Goal: Transaction & Acquisition: Purchase product/service

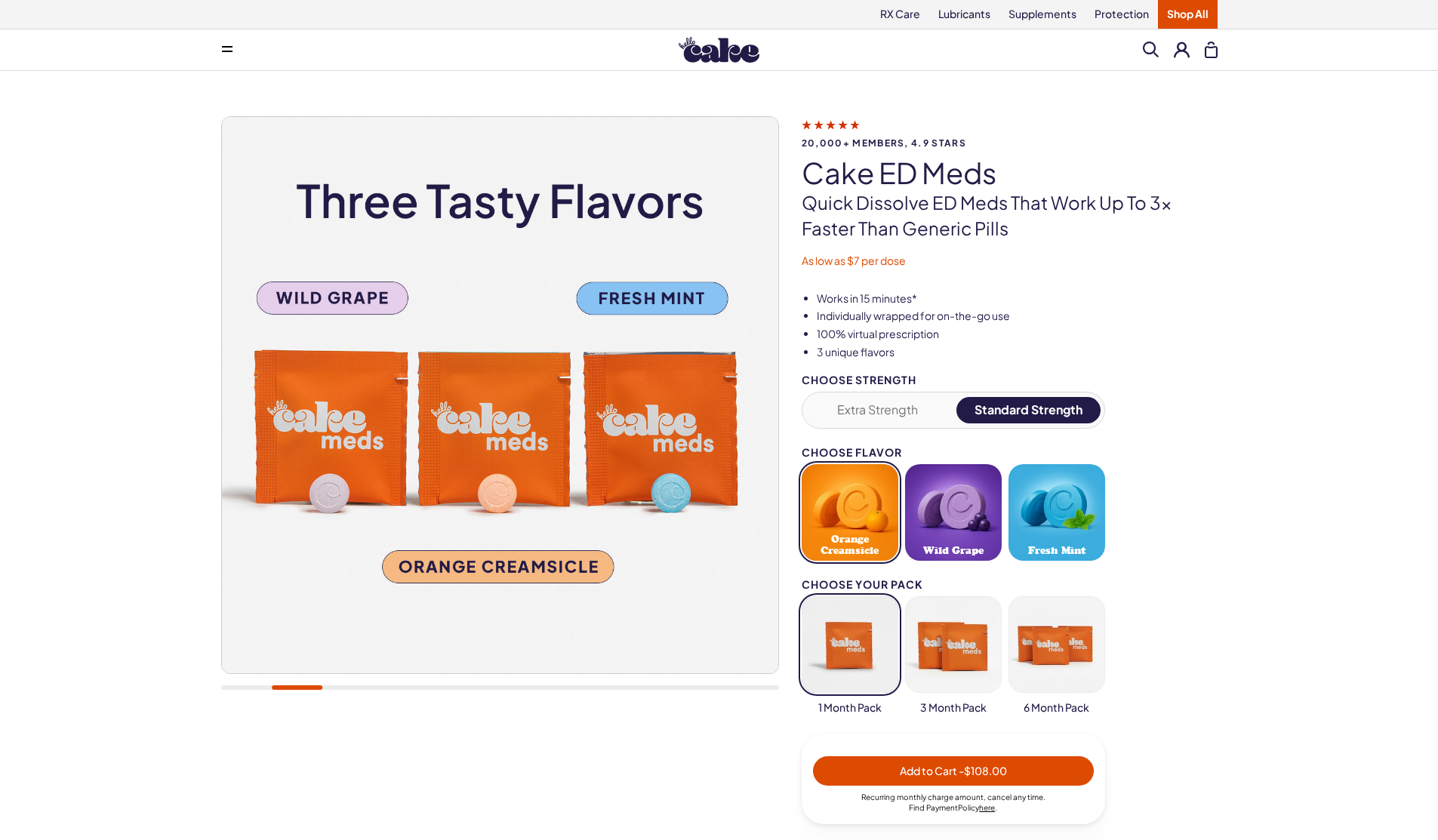
click at [1032, 225] on p "Quick dissolve ED Meds that work up to 3x faster than generic pills" at bounding box center [1010, 216] width 416 height 51
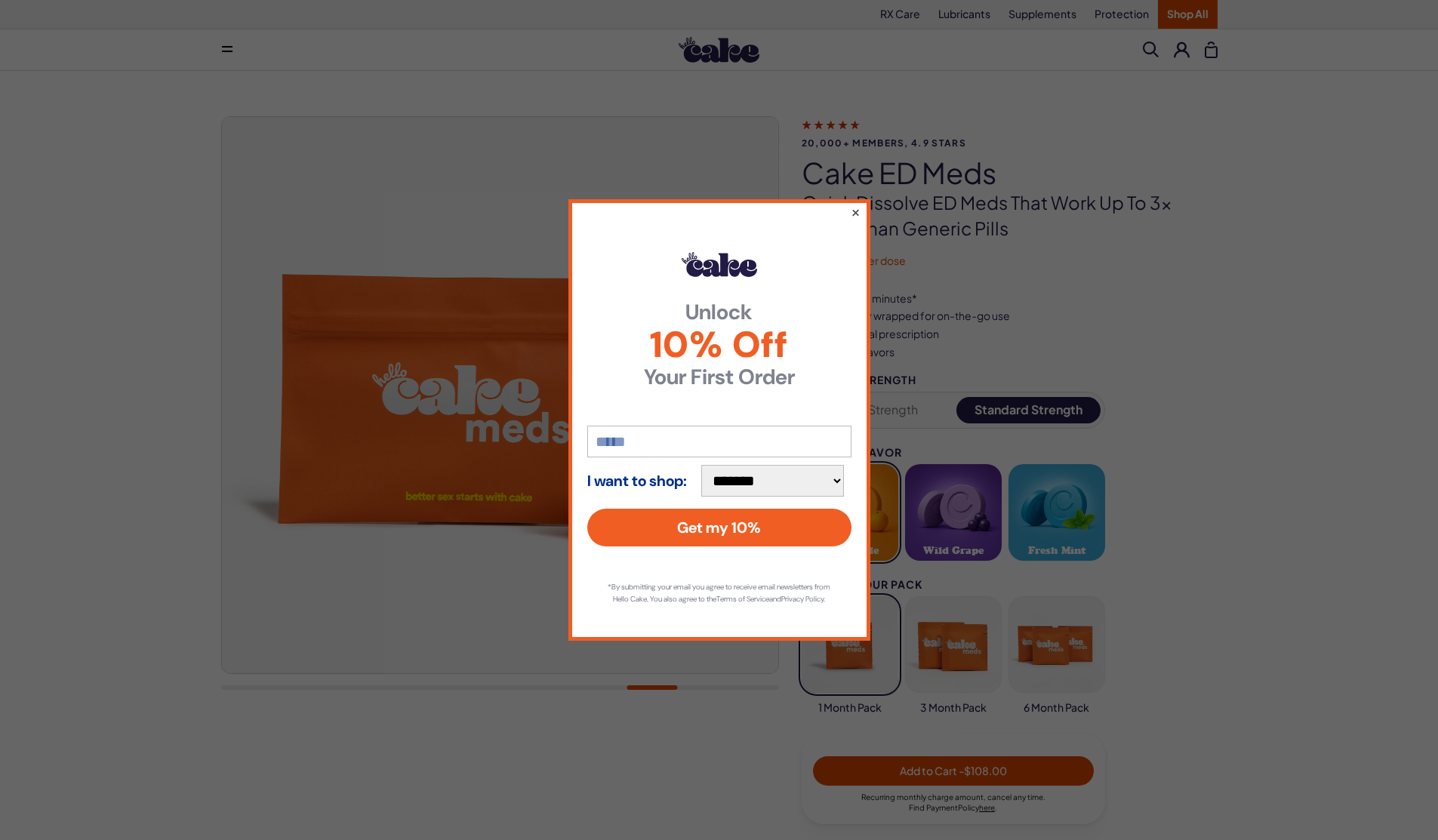
click at [854, 207] on button "×" at bounding box center [855, 212] width 10 height 18
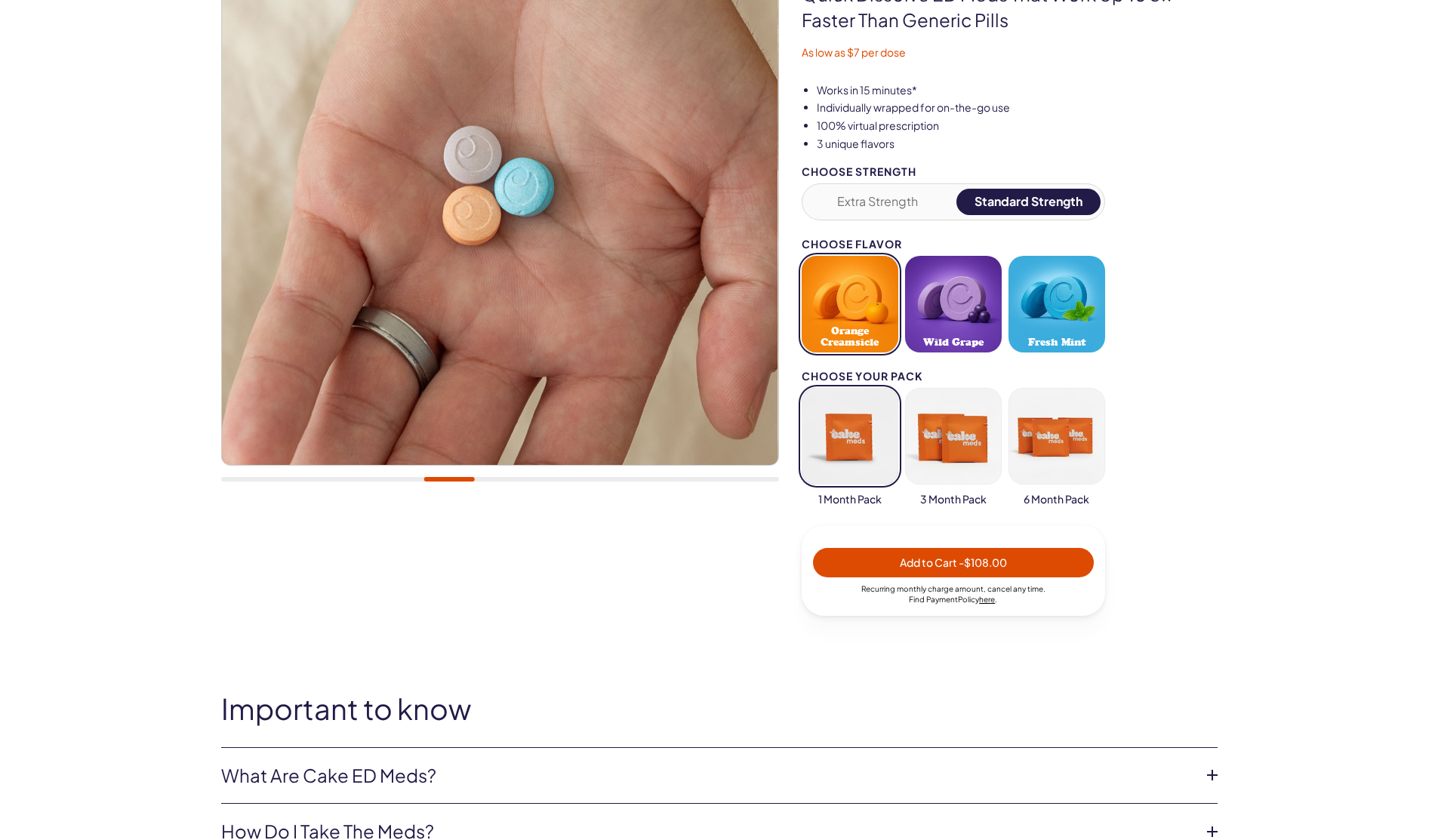
scroll to position [209, 0]
click at [935, 474] on button "button" at bounding box center [953, 435] width 96 height 96
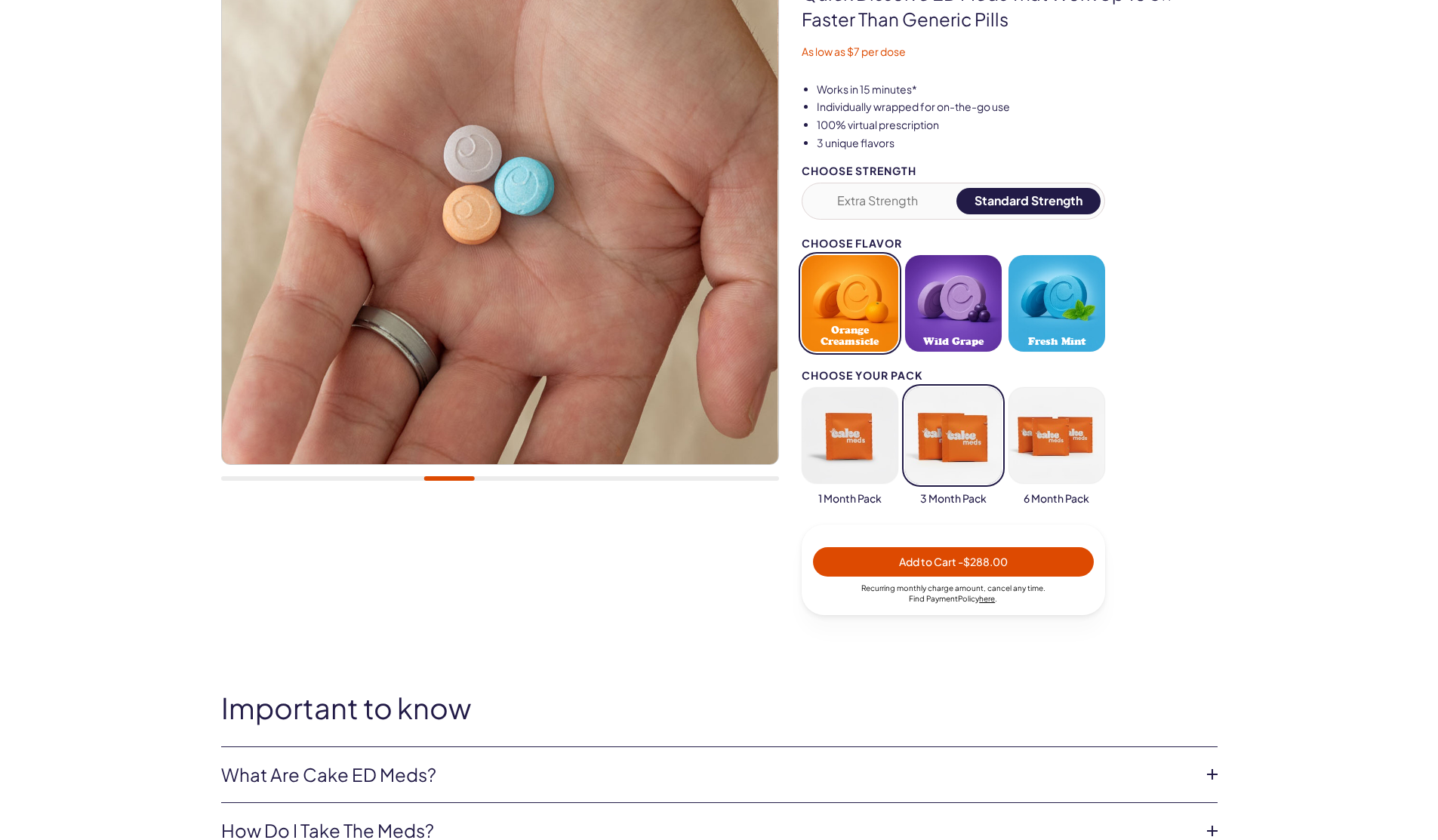
click at [1029, 422] on button "button" at bounding box center [1056, 435] width 96 height 96
click at [930, 341] on span "Wild Grape" at bounding box center [954, 341] width 60 height 12
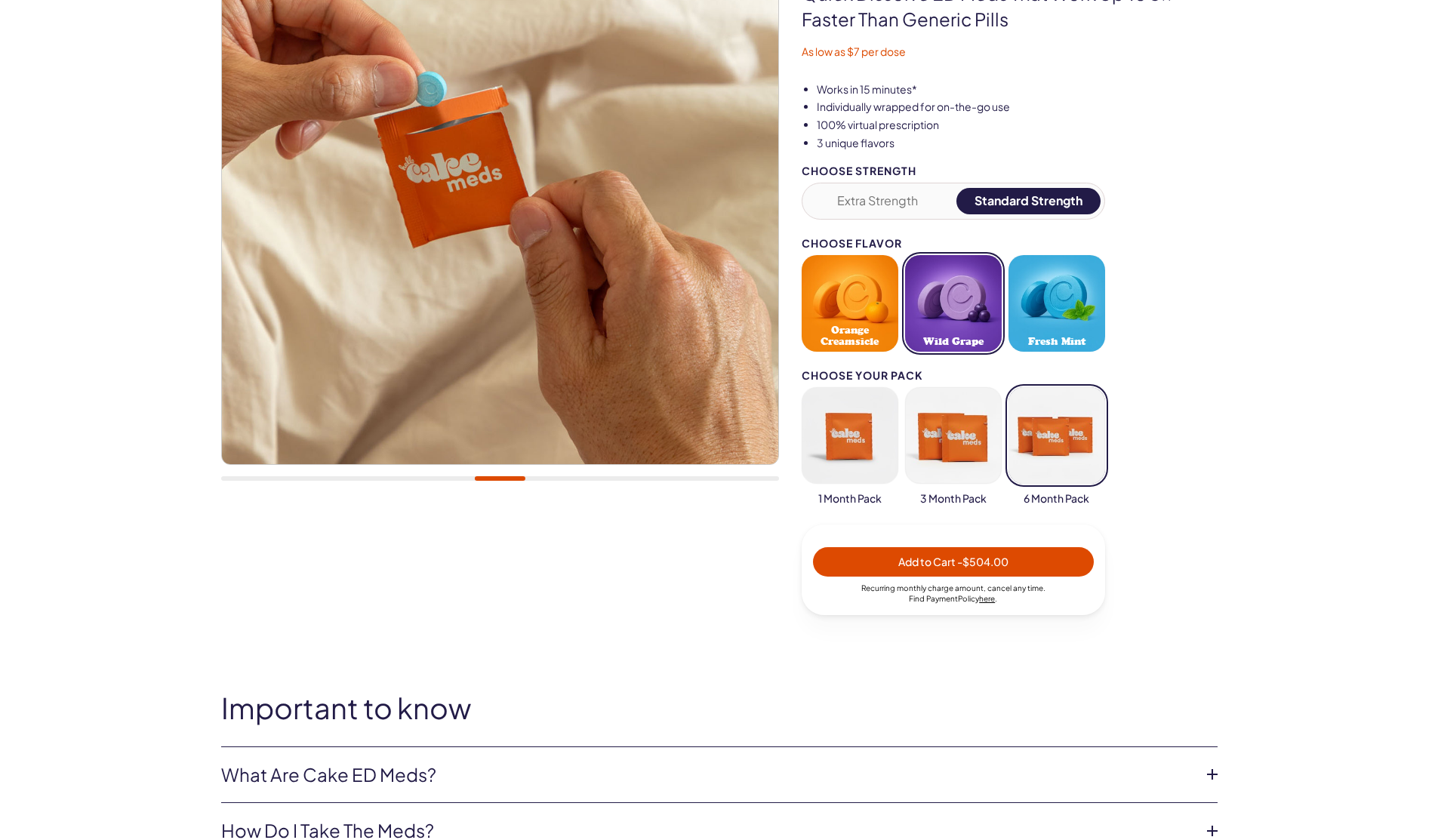
click at [1096, 311] on button "Fresh Mint" at bounding box center [1056, 303] width 96 height 96
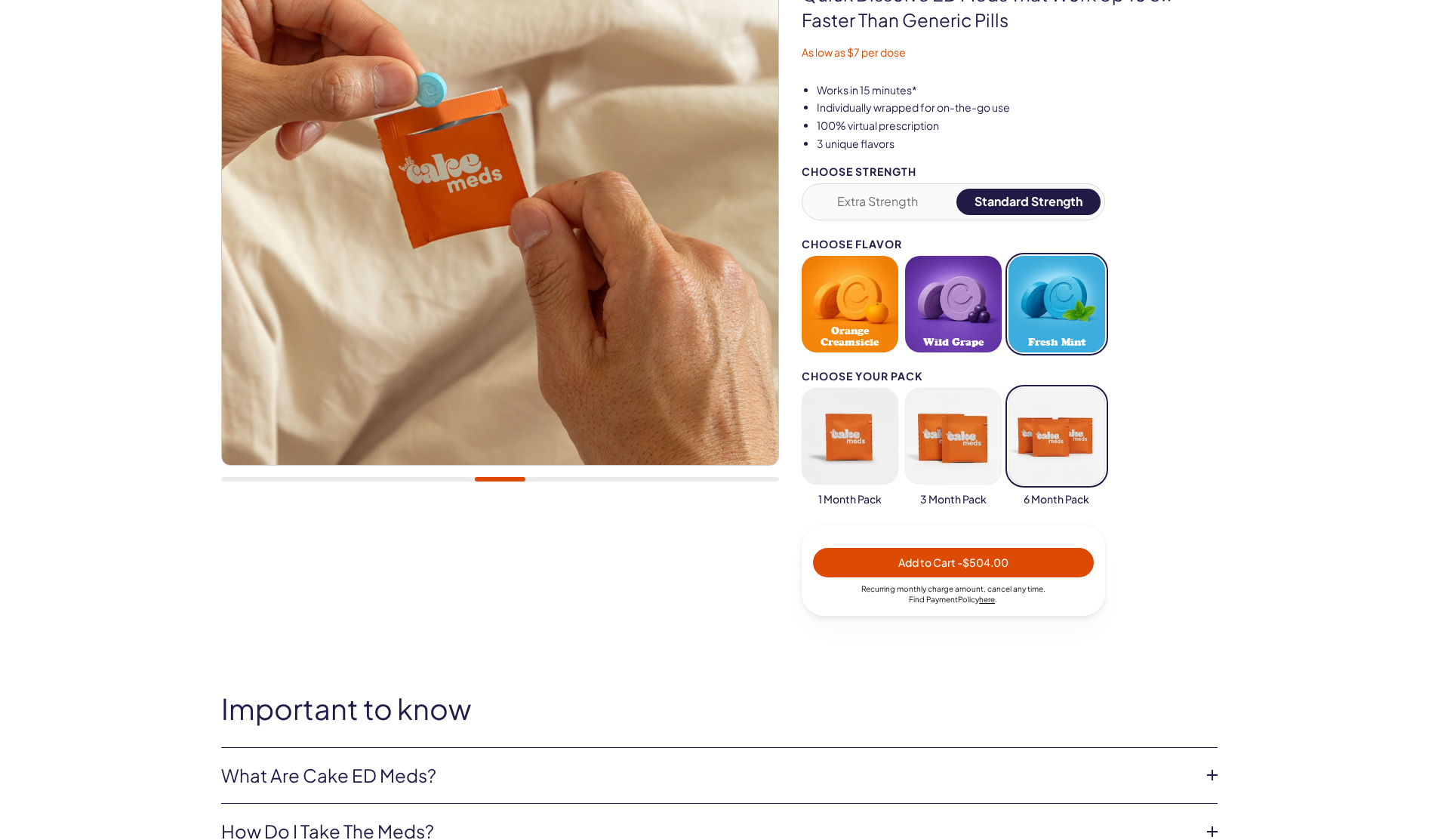
scroll to position [0, 0]
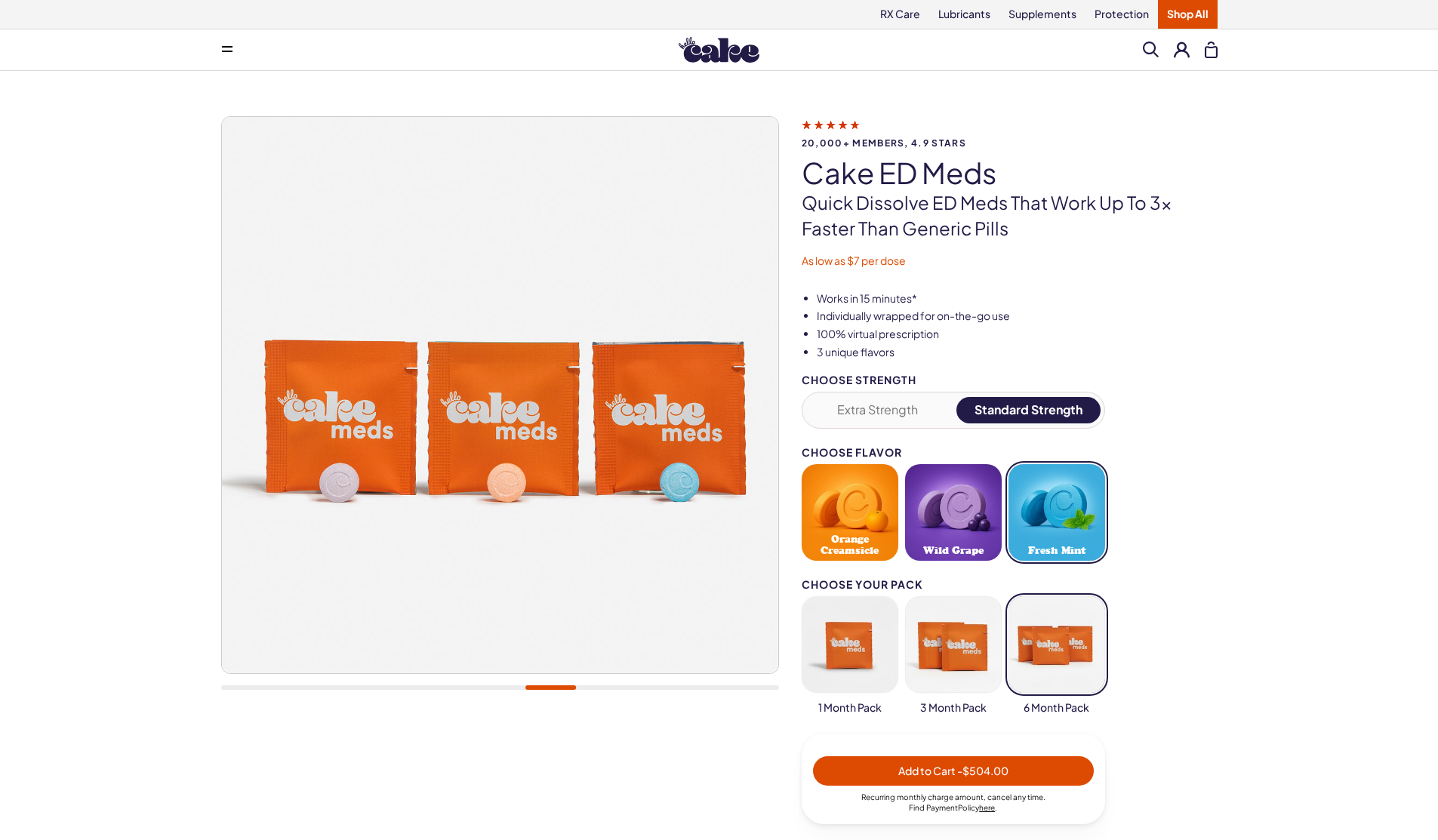
click at [899, 407] on button "Extra Strength" at bounding box center [878, 410] width 144 height 26
click at [864, 500] on button "Orange Creamsicle" at bounding box center [850, 512] width 96 height 96
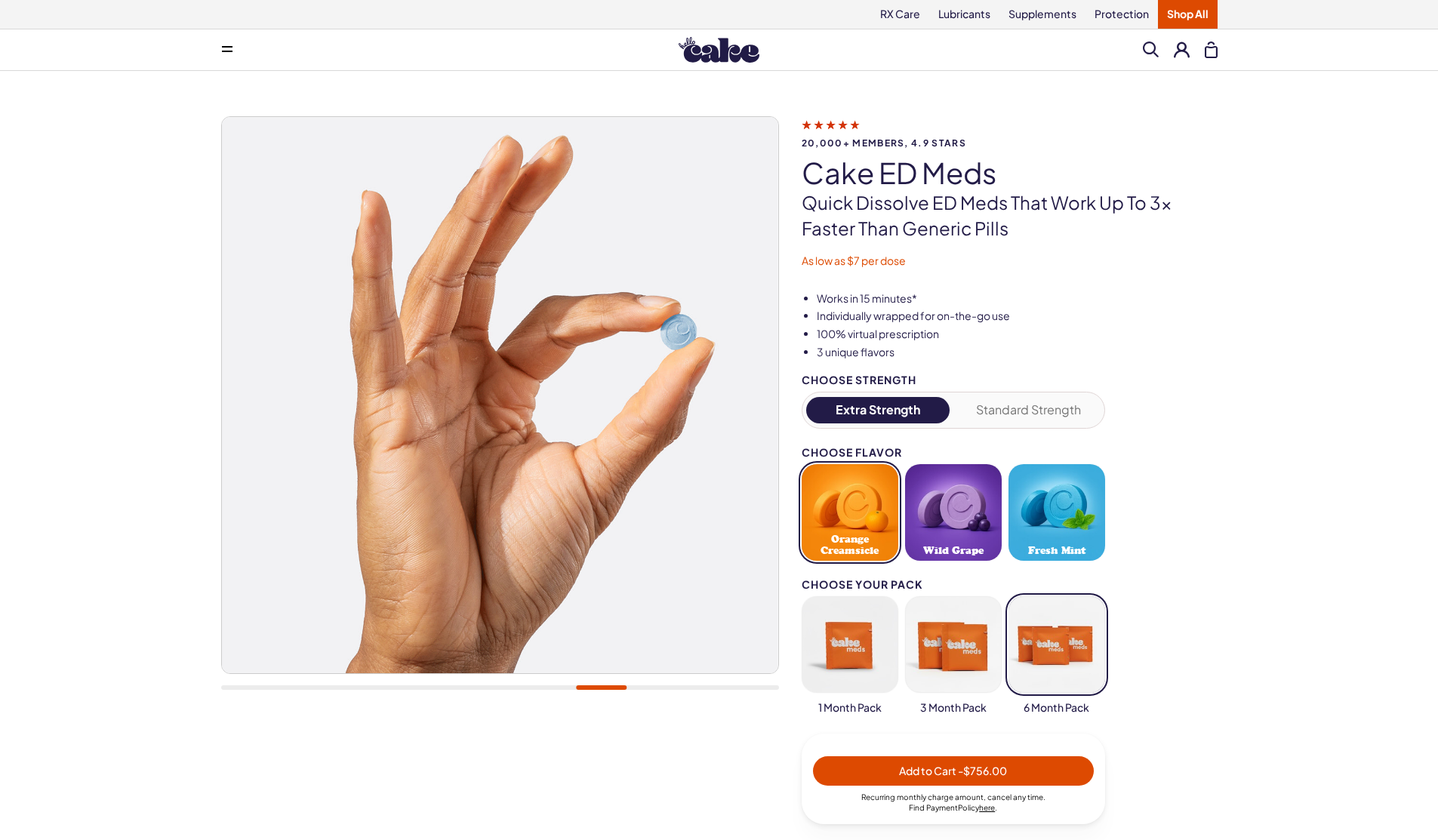
click at [862, 652] on button "button" at bounding box center [850, 644] width 96 height 96
type button "103"
